Goal: Information Seeking & Learning: Learn about a topic

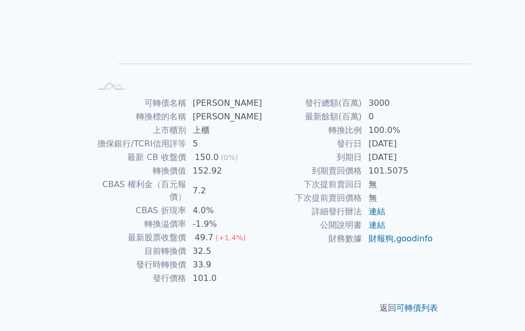
scroll to position [208, 0]
click at [362, 110] on td "3000" at bounding box center [397, 103] width 71 height 14
drag, startPoint x: 269, startPoint y: 212, endPoint x: 288, endPoint y: 211, distance: 18.3
click at [362, 110] on td "3000" at bounding box center [397, 103] width 71 height 14
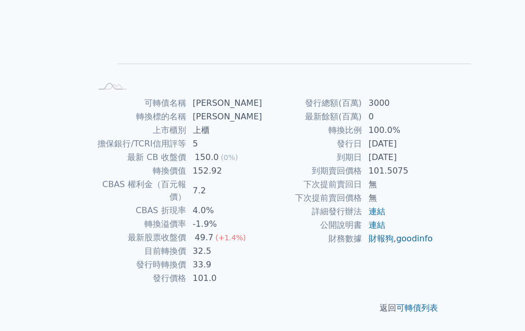
scroll to position [256, 0]
drag, startPoint x: 268, startPoint y: 201, endPoint x: 312, endPoint y: 201, distance: 43.8
click at [362, 151] on td "[DATE]" at bounding box center [397, 144] width 71 height 14
drag, startPoint x: 270, startPoint y: 199, endPoint x: 313, endPoint y: 199, distance: 42.7
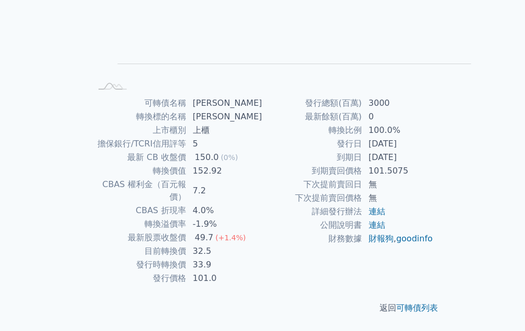
click at [362, 151] on td "[DATE]" at bounding box center [397, 144] width 71 height 14
drag, startPoint x: 267, startPoint y: 210, endPoint x: 314, endPoint y: 210, distance: 46.9
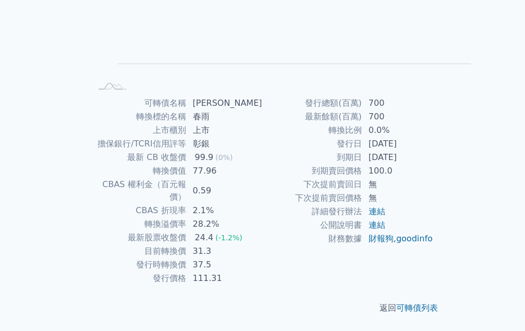
click at [362, 164] on td "2025-03-25" at bounding box center [397, 158] width 71 height 14
drag, startPoint x: 270, startPoint y: 128, endPoint x: 283, endPoint y: 128, distance: 12.5
click at [263, 244] on td "31.3" at bounding box center [225, 251] width 76 height 14
drag, startPoint x: 268, startPoint y: 214, endPoint x: 313, endPoint y: 213, distance: 44.3
click at [362, 164] on td "[DATE]" at bounding box center [397, 158] width 71 height 14
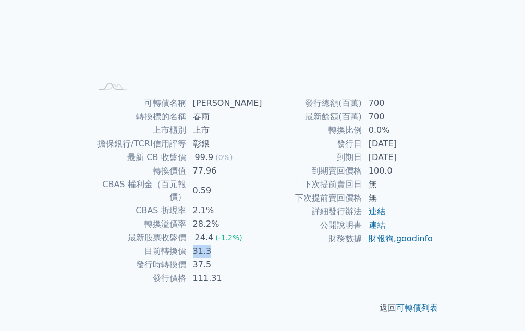
scroll to position [204, 0]
drag, startPoint x: 282, startPoint y: 214, endPoint x: 269, endPoint y: 217, distance: 13.9
click at [362, 110] on td "700" at bounding box center [397, 103] width 71 height 14
drag, startPoint x: 269, startPoint y: 170, endPoint x: 283, endPoint y: 170, distance: 13.5
click at [216, 231] on div "24.4" at bounding box center [204, 237] width 23 height 13
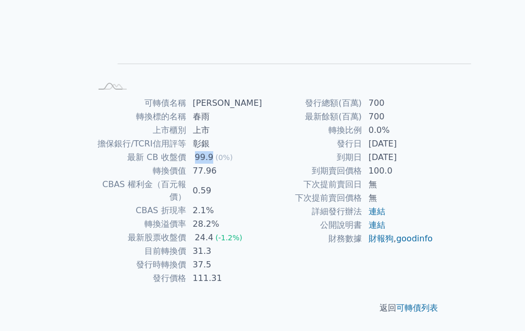
drag, startPoint x: 268, startPoint y: 107, endPoint x: 286, endPoint y: 106, distance: 18.2
click at [263, 151] on td "99.9 (0%)" at bounding box center [225, 158] width 76 height 14
drag, startPoint x: 266, startPoint y: 146, endPoint x: 284, endPoint y: 146, distance: 17.7
click at [263, 204] on td "2.1%" at bounding box center [225, 211] width 76 height 14
click at [362, 137] on td "0.0%" at bounding box center [397, 130] width 71 height 14
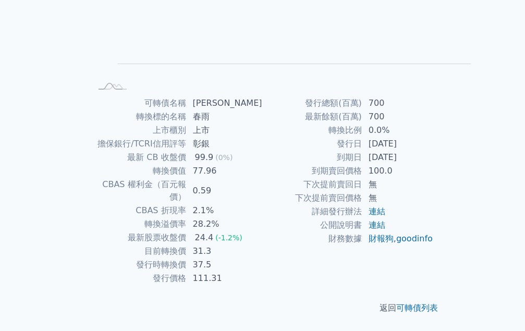
click at [362, 110] on td "700" at bounding box center [397, 103] width 71 height 14
drag, startPoint x: 269, startPoint y: 251, endPoint x: 301, endPoint y: 251, distance: 31.8
click at [362, 151] on td "[DATE]" at bounding box center [397, 144] width 71 height 14
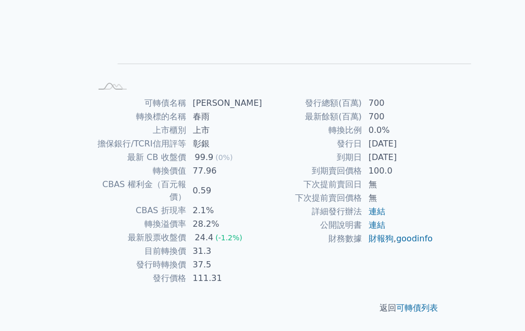
drag, startPoint x: 268, startPoint y: 201, endPoint x: 306, endPoint y: 197, distance: 37.7
click at [362, 151] on td "[DATE]" at bounding box center [397, 144] width 71 height 14
drag, startPoint x: 268, startPoint y: 210, endPoint x: 308, endPoint y: 208, distance: 40.2
click at [362, 164] on td "[DATE]" at bounding box center [397, 158] width 71 height 14
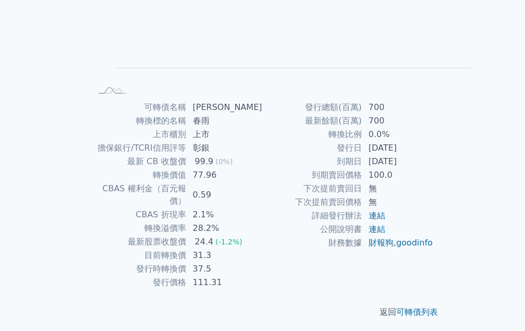
scroll to position [152, 0]
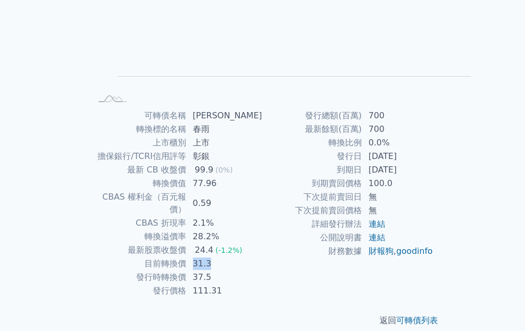
drag, startPoint x: 268, startPoint y: 229, endPoint x: 284, endPoint y: 229, distance: 16.2
click at [263, 257] on td "31.3" at bounding box center [225, 264] width 76 height 14
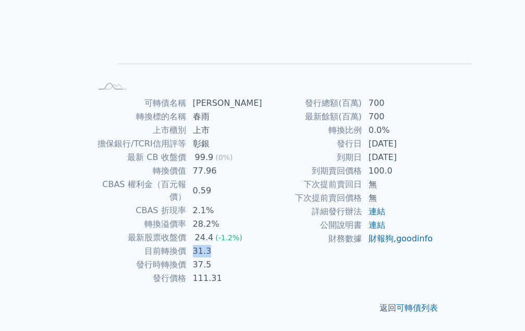
drag, startPoint x: 270, startPoint y: 262, endPoint x: 313, endPoint y: 262, distance: 42.7
click at [362, 164] on td "[DATE]" at bounding box center [397, 158] width 71 height 14
click at [263, 217] on td "28.2%" at bounding box center [225, 224] width 76 height 14
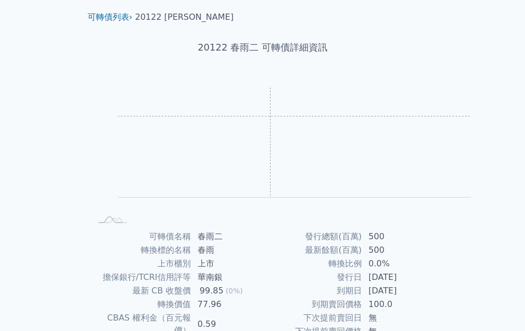
scroll to position [208, 0]
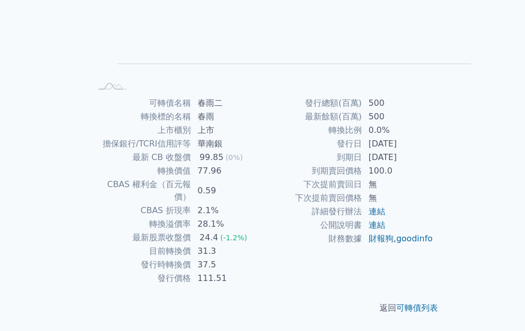
drag, startPoint x: 290, startPoint y: 258, endPoint x: 314, endPoint y: 258, distance: 23.4
click at [362, 164] on td "[DATE]" at bounding box center [397, 158] width 71 height 14
click at [362, 137] on td "0.0%" at bounding box center [397, 130] width 71 height 14
drag, startPoint x: 287, startPoint y: 233, endPoint x: 301, endPoint y: 231, distance: 14.8
click at [362, 137] on td "0.0%" at bounding box center [397, 130] width 71 height 14
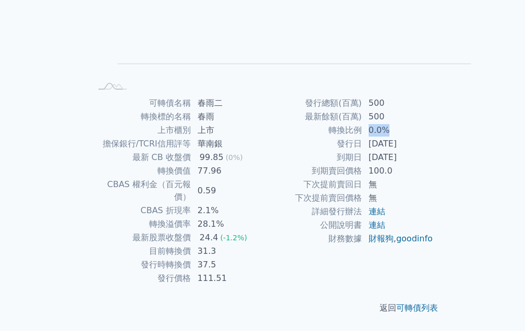
drag, startPoint x: 269, startPoint y: 257, endPoint x: 328, endPoint y: 257, distance: 58.9
click at [362, 164] on td "[DATE]" at bounding box center [397, 158] width 71 height 14
click at [362, 110] on td "500" at bounding box center [397, 103] width 71 height 14
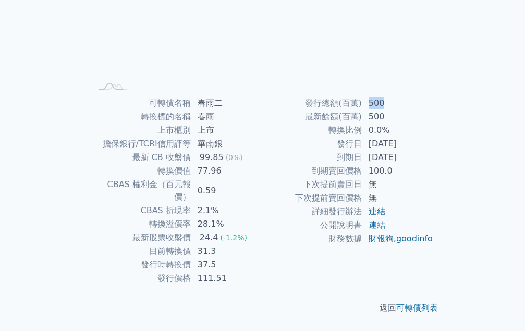
drag, startPoint x: 270, startPoint y: 209, endPoint x: 284, endPoint y: 209, distance: 14.1
click at [362, 110] on td "500" at bounding box center [397, 103] width 71 height 14
drag, startPoint x: 280, startPoint y: 211, endPoint x: 267, endPoint y: 212, distance: 13.6
click at [362, 110] on td "500" at bounding box center [397, 103] width 71 height 14
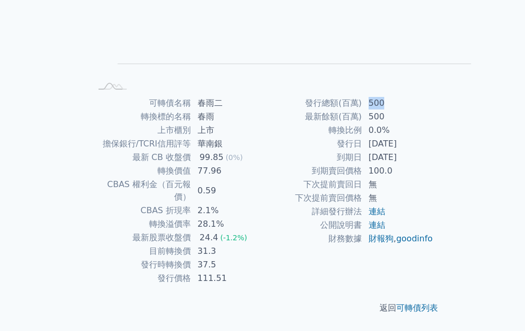
click at [362, 110] on td "500" at bounding box center [397, 103] width 71 height 14
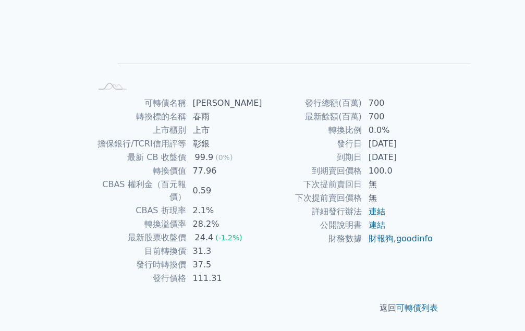
scroll to position [256, 0]
drag, startPoint x: 269, startPoint y: 208, endPoint x: 311, endPoint y: 209, distance: 42.2
click at [362, 164] on td "[DATE]" at bounding box center [397, 158] width 71 height 14
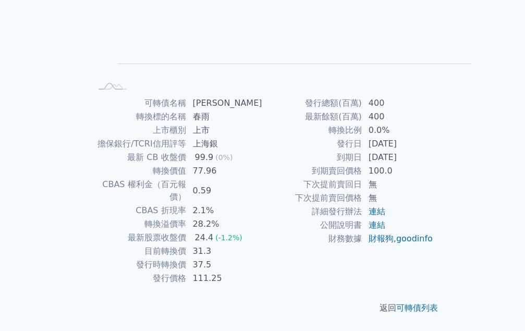
drag, startPoint x: 266, startPoint y: 212, endPoint x: 310, endPoint y: 211, distance: 44.3
click at [362, 164] on td "[DATE]" at bounding box center [397, 158] width 71 height 14
drag, startPoint x: 268, startPoint y: 165, endPoint x: 288, endPoint y: 164, distance: 19.3
click at [362, 110] on td "400" at bounding box center [397, 103] width 71 height 14
click at [362, 123] on td "400" at bounding box center [397, 117] width 71 height 14
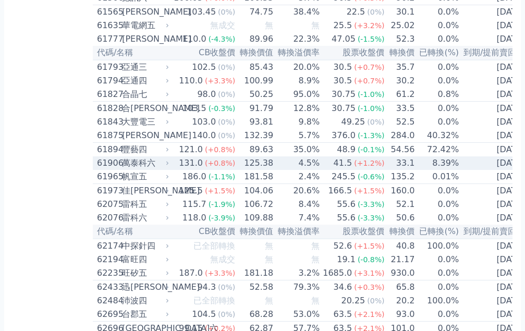
scroll to position [3856, 0]
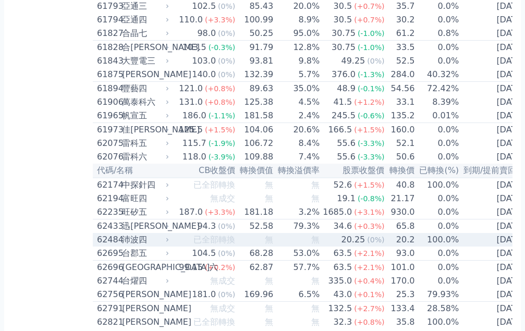
click at [122, 233] on div "沛波四" at bounding box center [144, 239] width 45 height 13
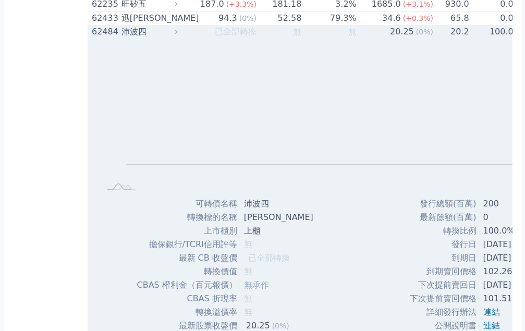
scroll to position [4064, 0]
drag, startPoint x: 399, startPoint y: 168, endPoint x: 446, endPoint y: 167, distance: 46.9
click at [477, 251] on td "[DATE]" at bounding box center [516, 258] width 79 height 14
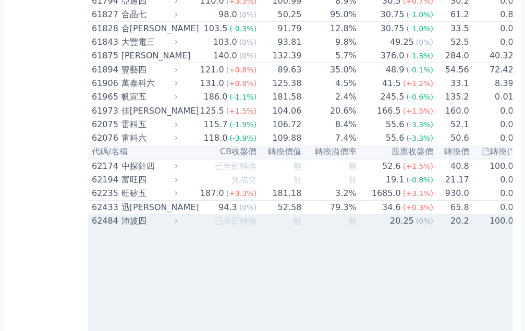
scroll to position [3856, 0]
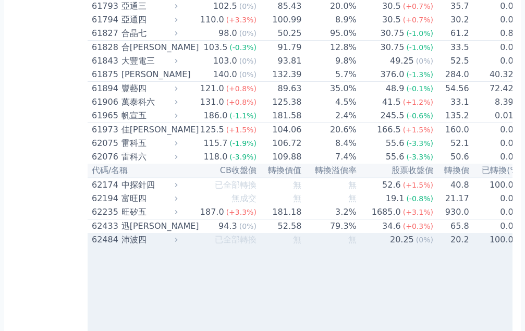
click at [172, 236] on icon at bounding box center [175, 239] width 7 height 7
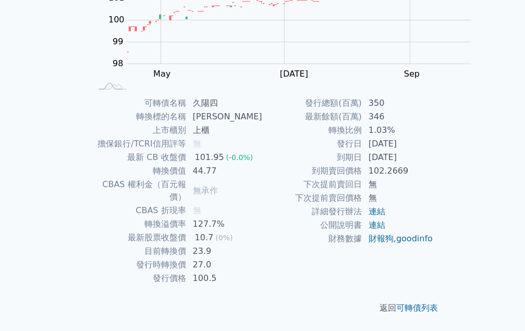
scroll to position [208, 0]
drag, startPoint x: 269, startPoint y: 261, endPoint x: 311, endPoint y: 262, distance: 41.7
click at [362, 164] on td "[DATE]" at bounding box center [397, 158] width 71 height 14
drag, startPoint x: 268, startPoint y: 231, endPoint x: 299, endPoint y: 231, distance: 30.7
click at [362, 137] on td "1.03%" at bounding box center [397, 130] width 71 height 14
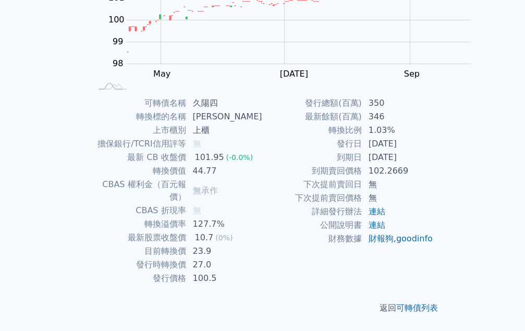
click at [362, 123] on td "346" at bounding box center [397, 117] width 71 height 14
drag, startPoint x: 269, startPoint y: 209, endPoint x: 296, endPoint y: 209, distance: 27.1
click at [362, 110] on td "350" at bounding box center [397, 103] width 71 height 14
drag, startPoint x: 273, startPoint y: 209, endPoint x: 291, endPoint y: 209, distance: 18.2
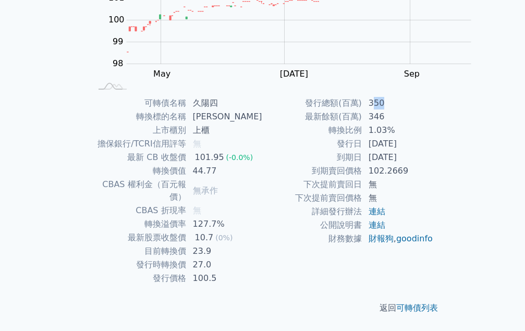
click at [362, 110] on td "350" at bounding box center [397, 103] width 71 height 14
drag, startPoint x: 269, startPoint y: 210, endPoint x: 300, endPoint y: 210, distance: 31.3
click at [362, 110] on td "350" at bounding box center [397, 103] width 71 height 14
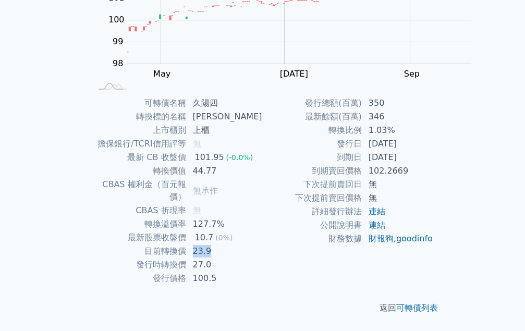
drag, startPoint x: 267, startPoint y: 177, endPoint x: 291, endPoint y: 177, distance: 24.5
click at [263, 244] on td "23.9" at bounding box center [225, 251] width 76 height 14
click at [263, 271] on td "100.5" at bounding box center [225, 278] width 76 height 14
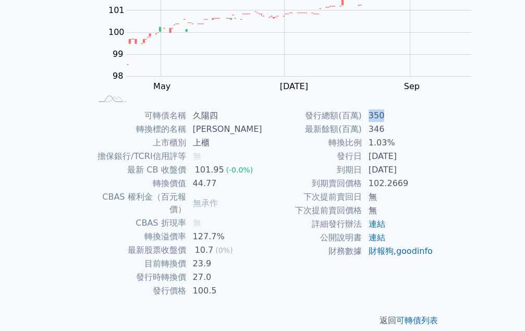
drag, startPoint x: 269, startPoint y: 268, endPoint x: 288, endPoint y: 268, distance: 19.3
click at [362, 122] on td "350" at bounding box center [397, 116] width 71 height 14
